Goal: Transaction & Acquisition: Download file/media

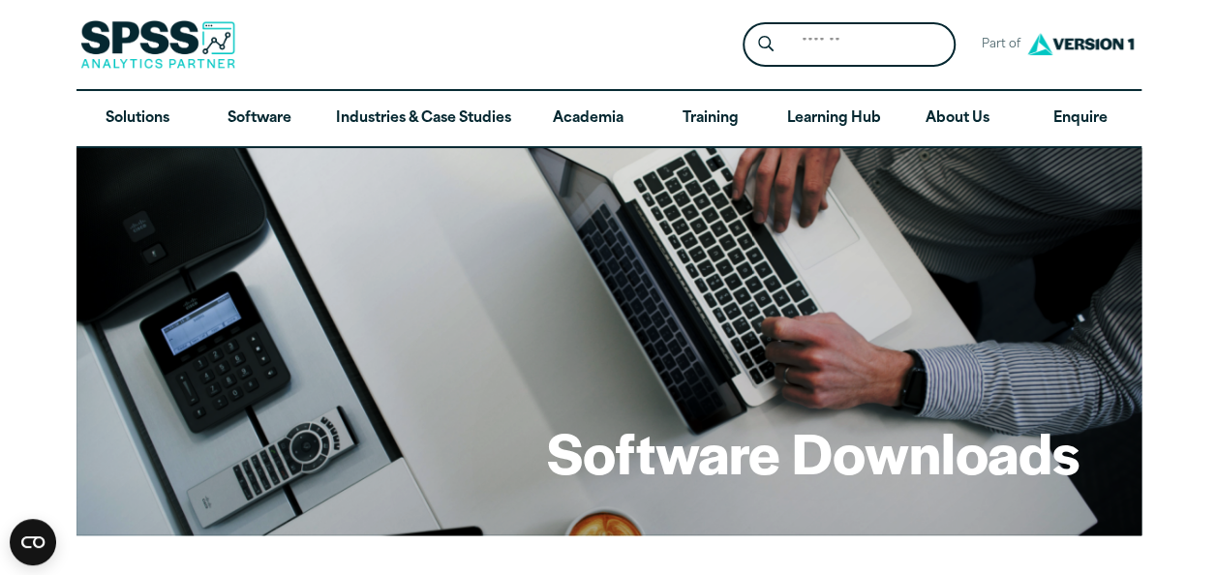
click at [370, 39] on div "Search for: Submit Site Search Part of Open Site Search Open Site Menu Close" at bounding box center [608, 44] width 1065 height 89
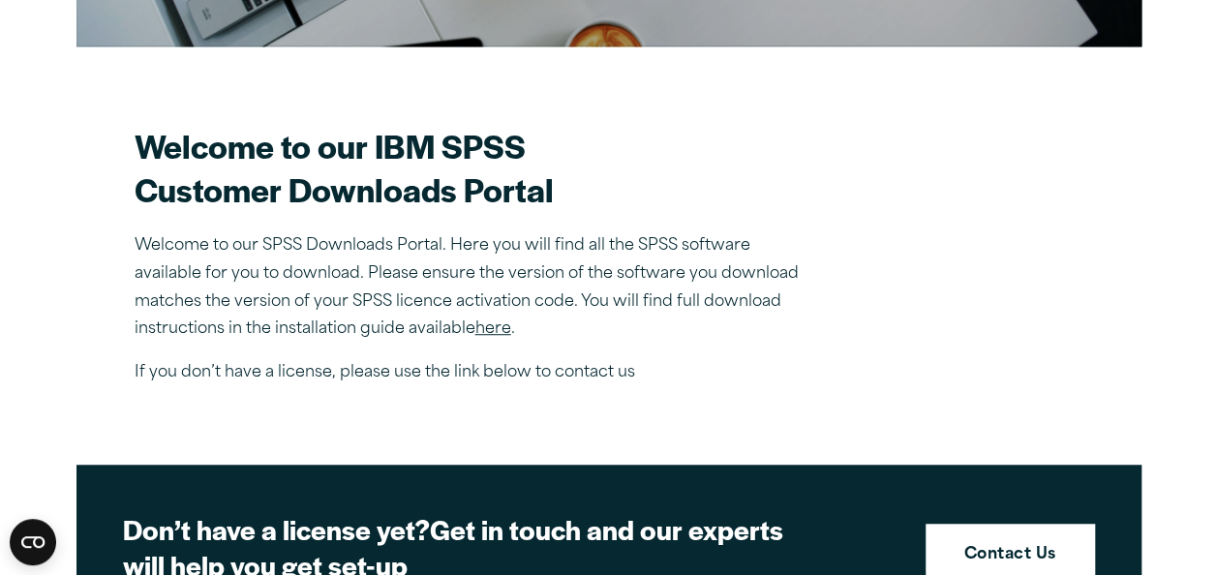
scroll to position [498, 0]
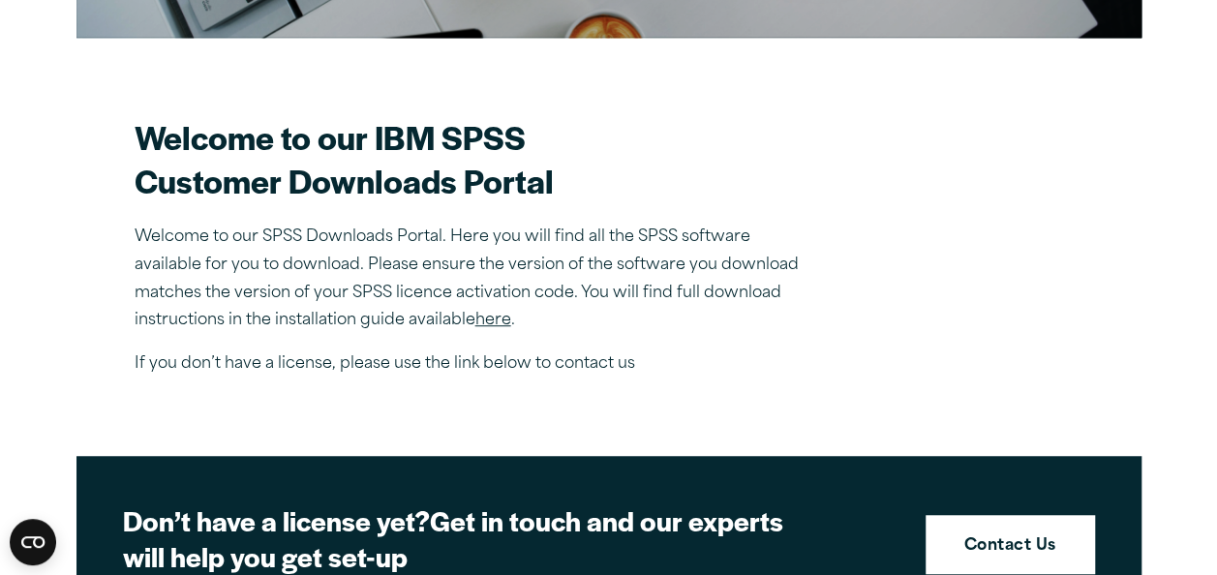
click at [490, 316] on link "here" at bounding box center [493, 320] width 36 height 15
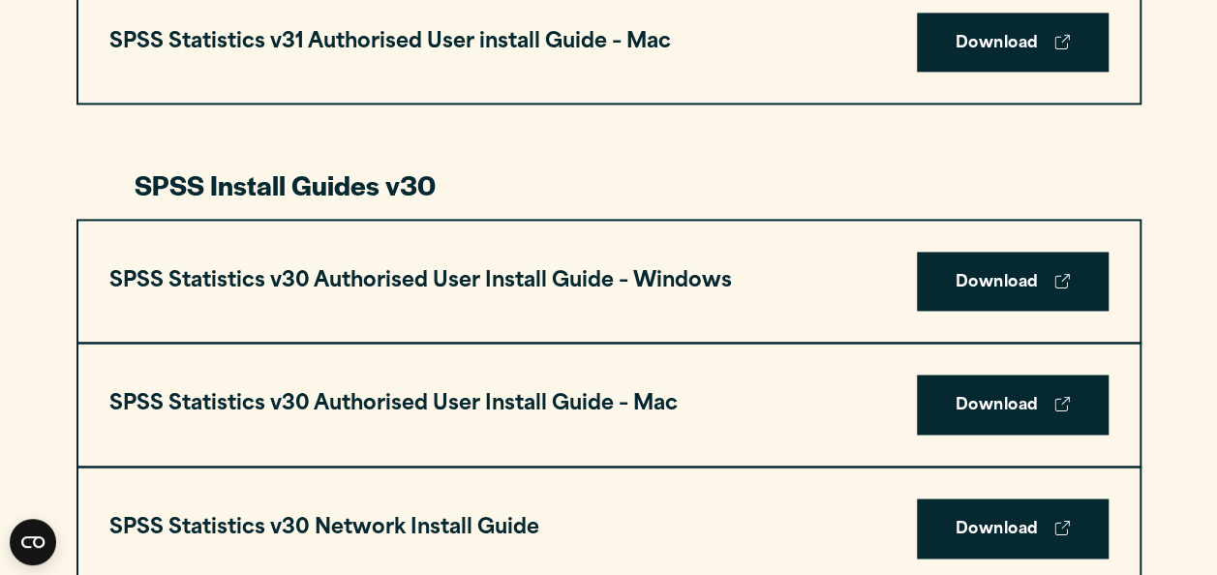
scroll to position [1291, 0]
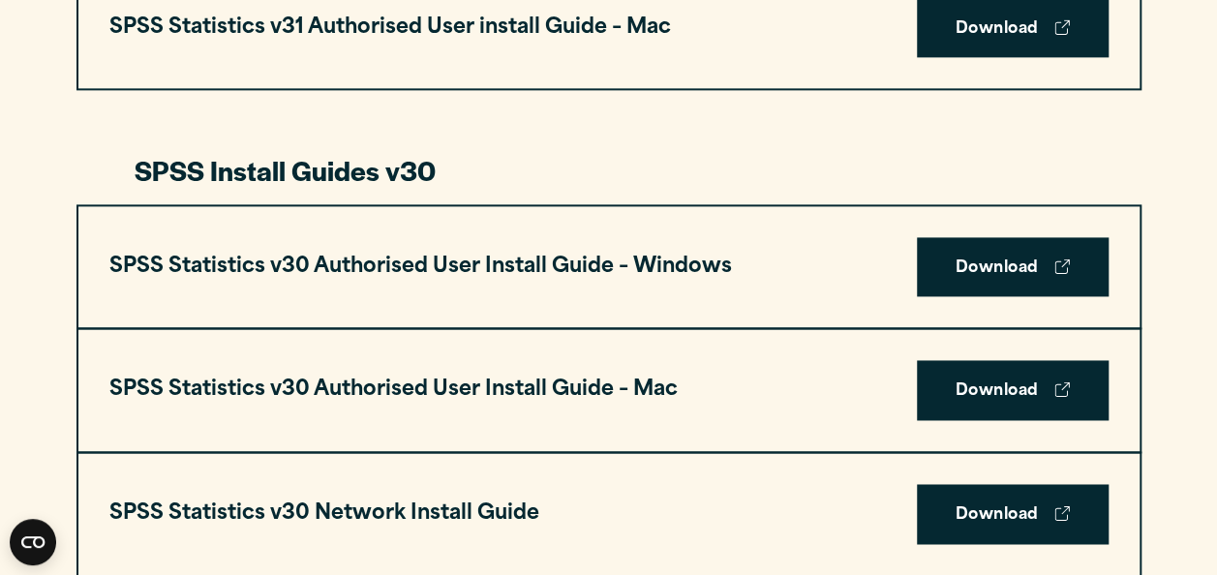
click at [981, 297] on div "SPSS Statistics v30 Authorised User Install Guide – Windows Download" at bounding box center [608, 267] width 1061 height 122
click at [979, 289] on link "Download" at bounding box center [1013, 267] width 192 height 60
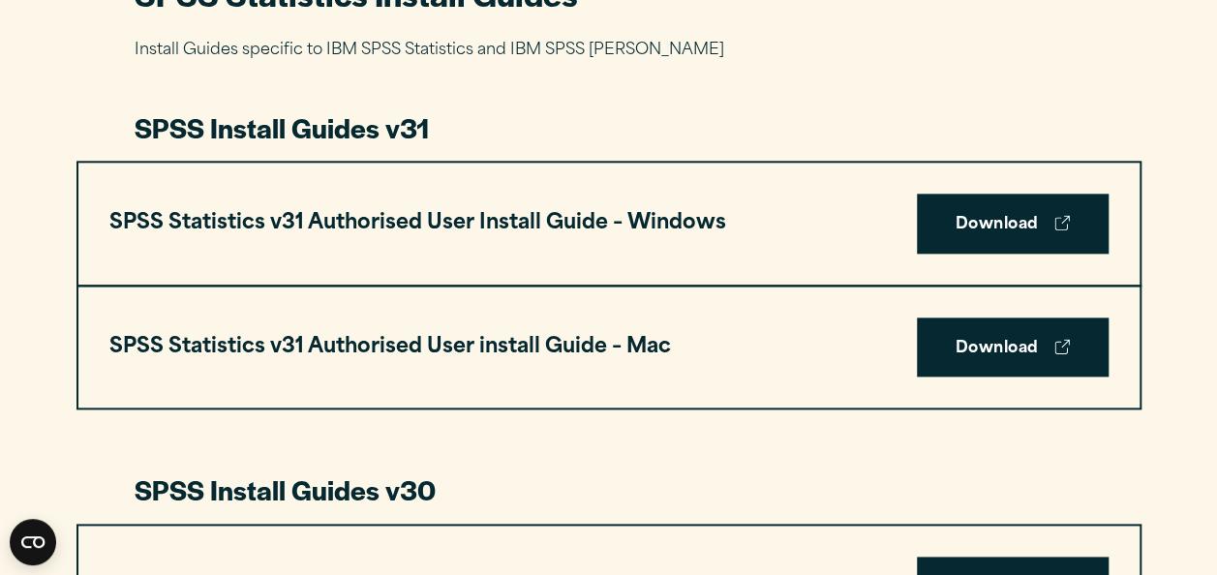
scroll to position [935, 0]
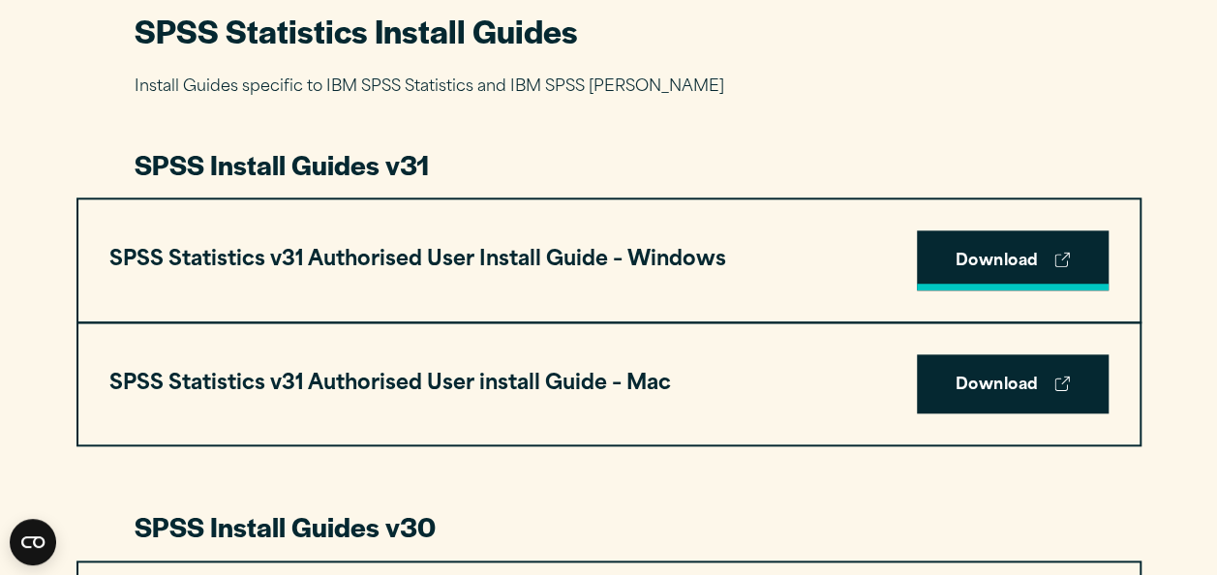
click at [985, 256] on link "Download" at bounding box center [1013, 260] width 192 height 60
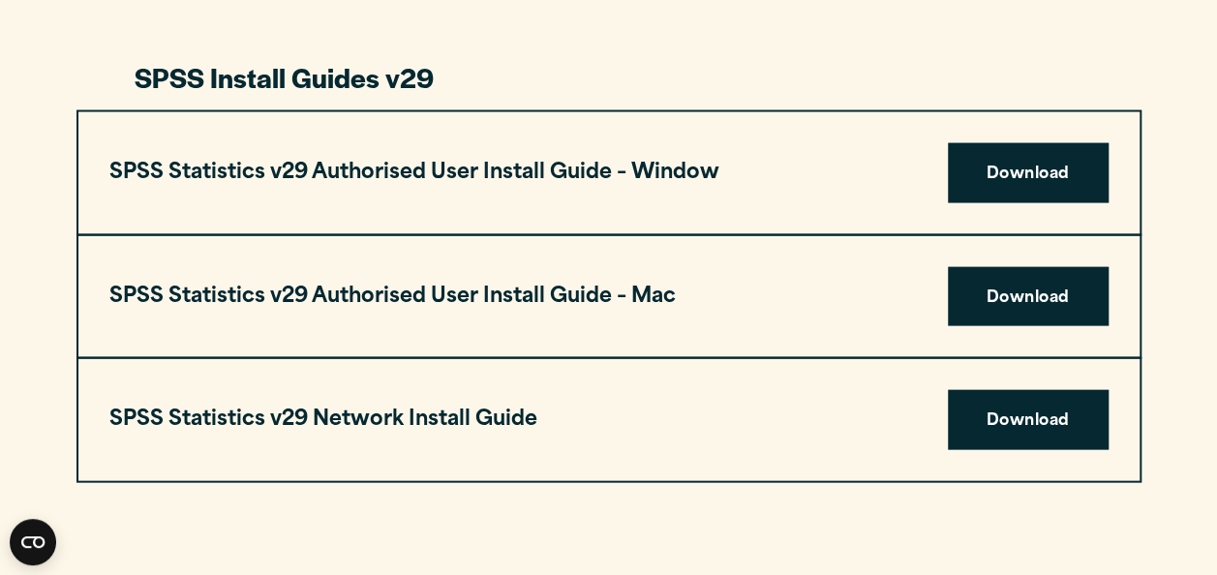
scroll to position [1908, 0]
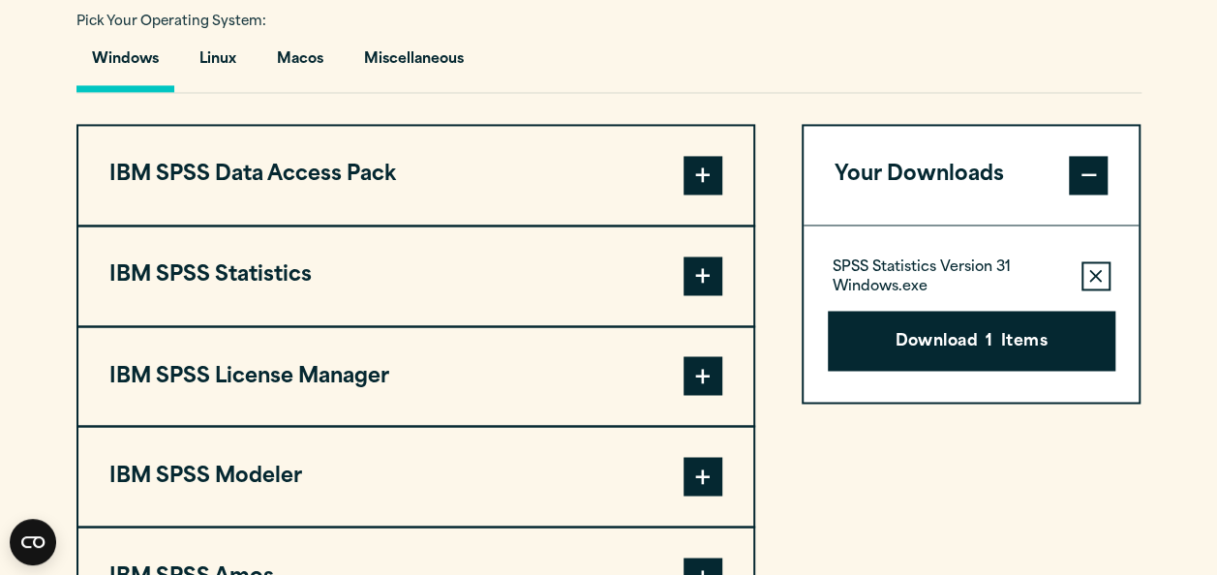
scroll to position [1449, 0]
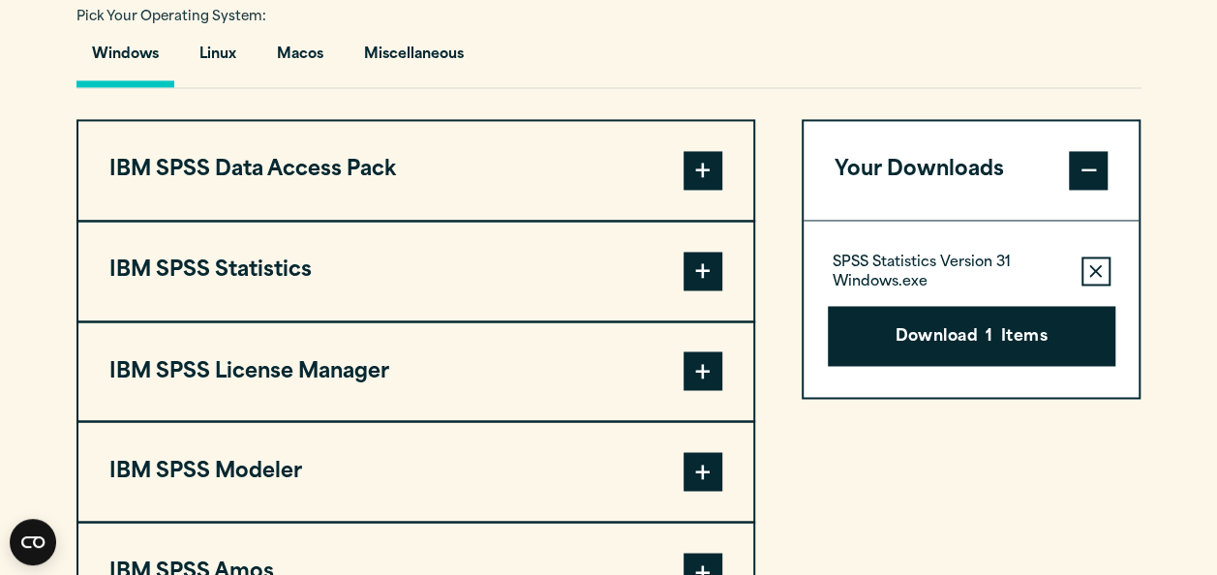
click at [1091, 264] on icon "button" at bounding box center [1095, 271] width 13 height 14
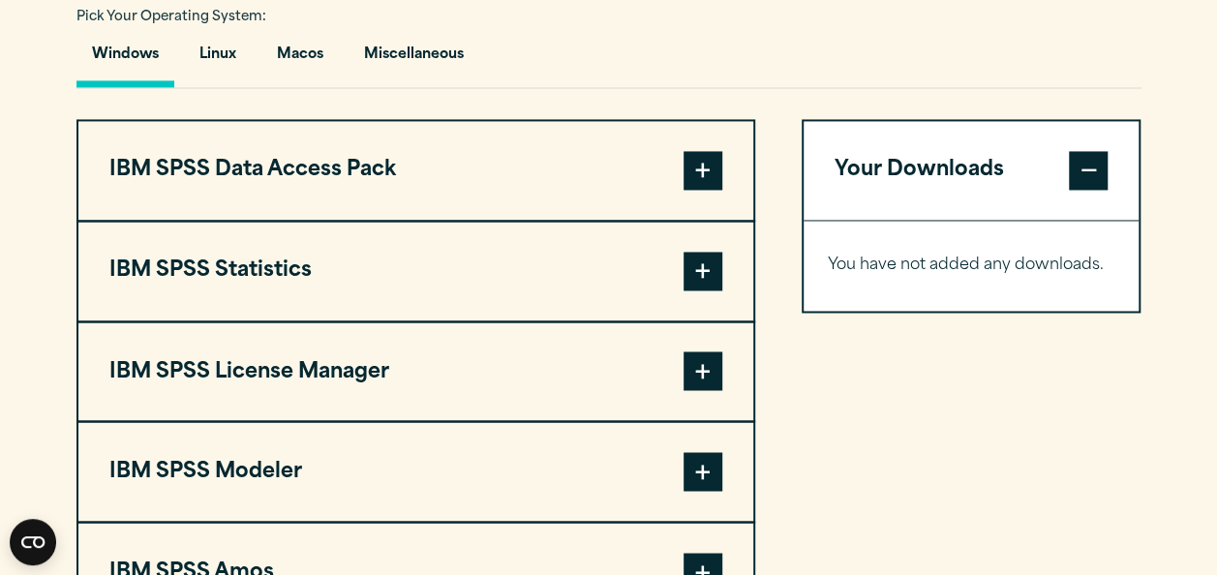
click at [707, 275] on span at bounding box center [702, 271] width 39 height 39
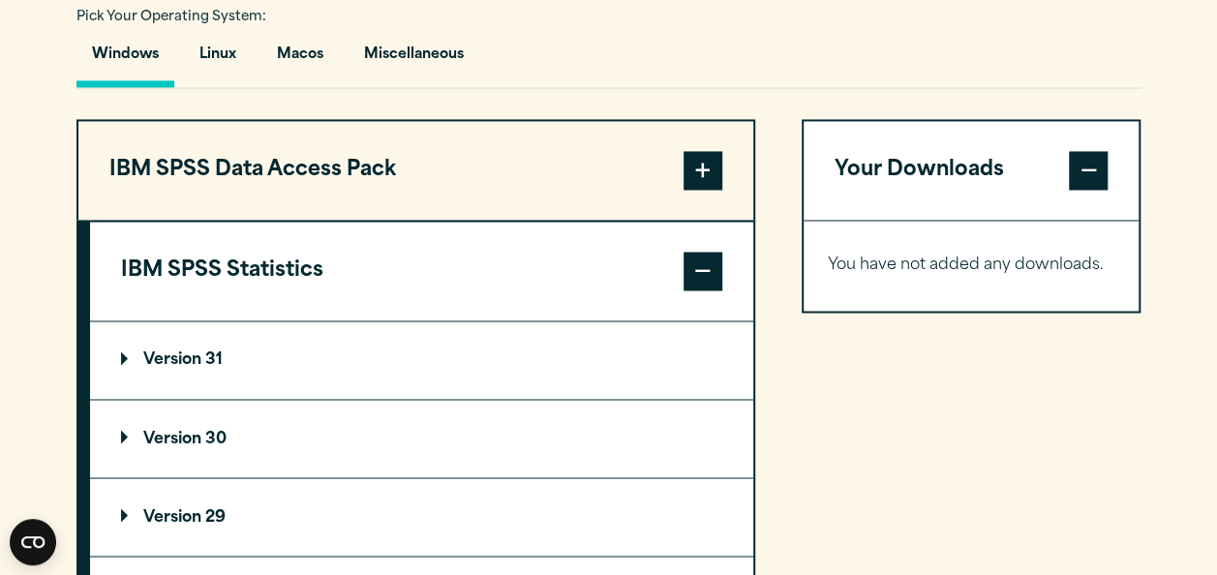
click at [168, 352] on p "Version 31" at bounding box center [172, 359] width 102 height 15
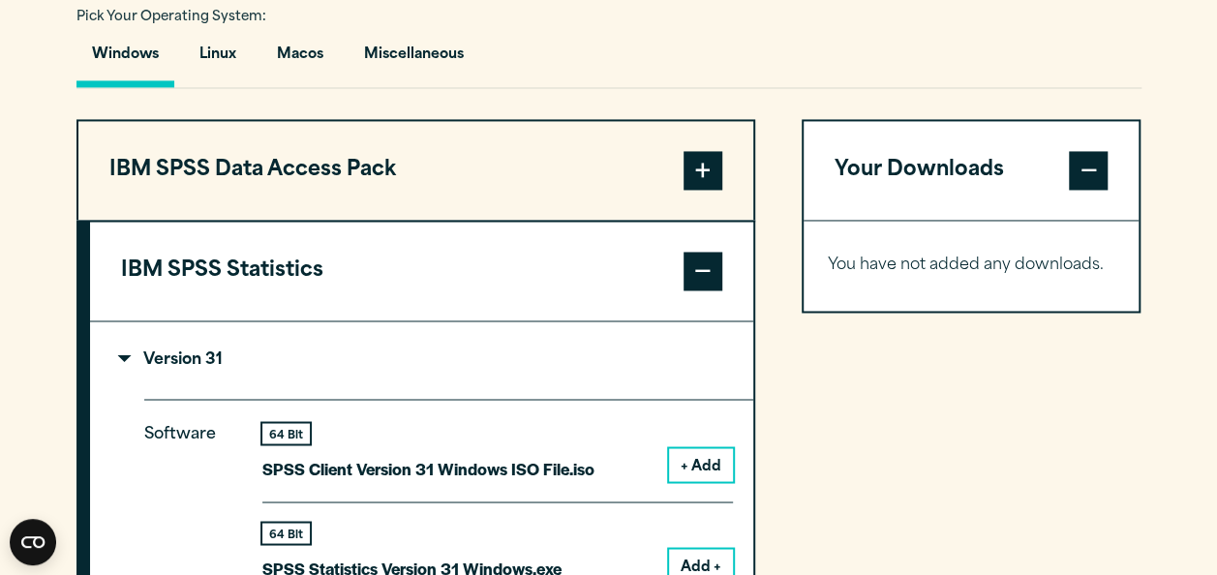
click at [705, 564] on button "Add +" at bounding box center [701, 565] width 64 height 33
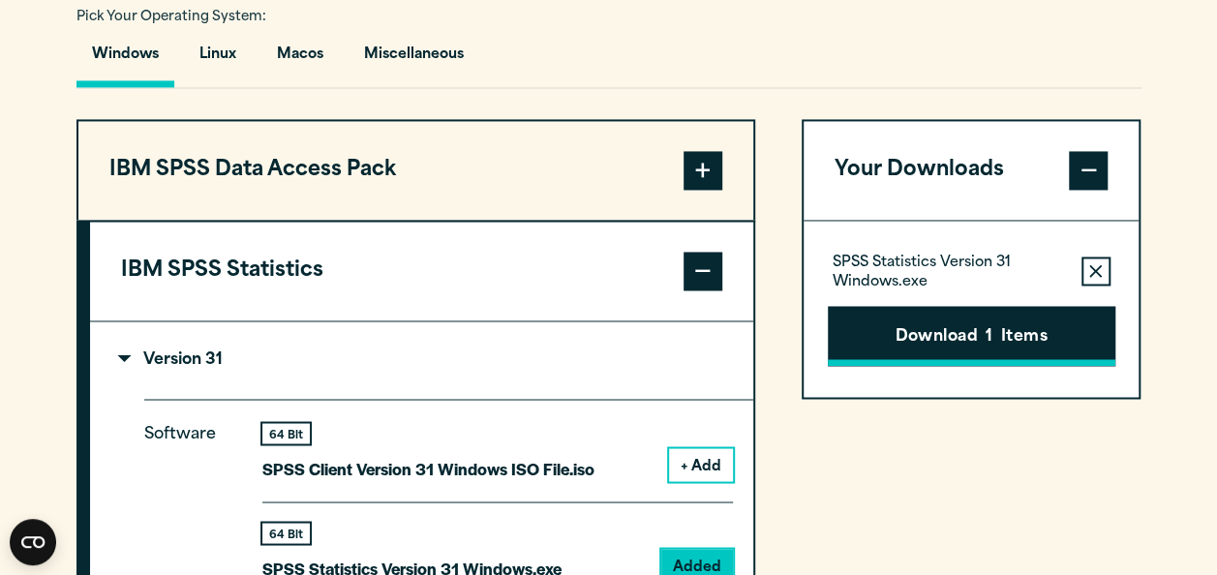
click at [958, 333] on button "Download 1 Items" at bounding box center [971, 336] width 287 height 60
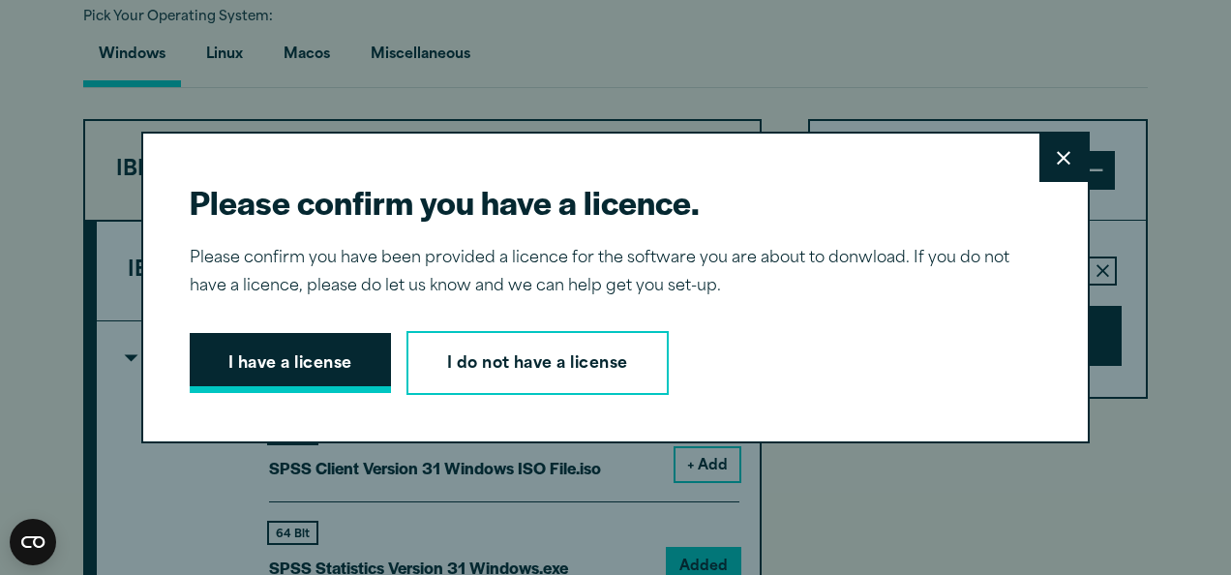
click at [284, 352] on button "I have a license" at bounding box center [290, 363] width 201 height 60
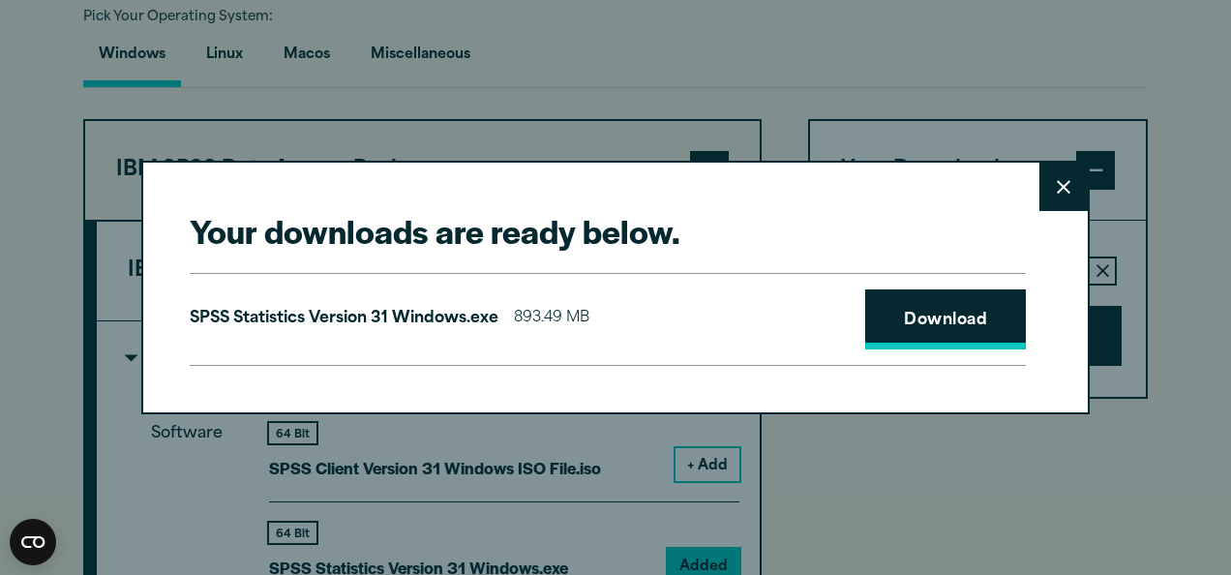
click at [978, 299] on link "Download" at bounding box center [945, 319] width 161 height 60
click at [1154, 202] on div "Your downloads are ready below. Close SPSS Statistics Version 31 Windows.exe 89…" at bounding box center [615, 287] width 1231 height 575
